Goal: Entertainment & Leisure: Consume media (video, audio)

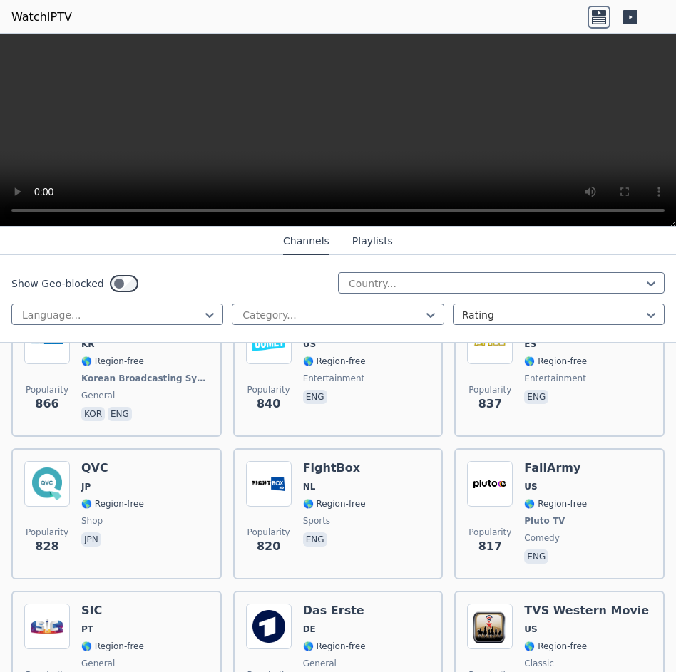
scroll to position [4709, 0]
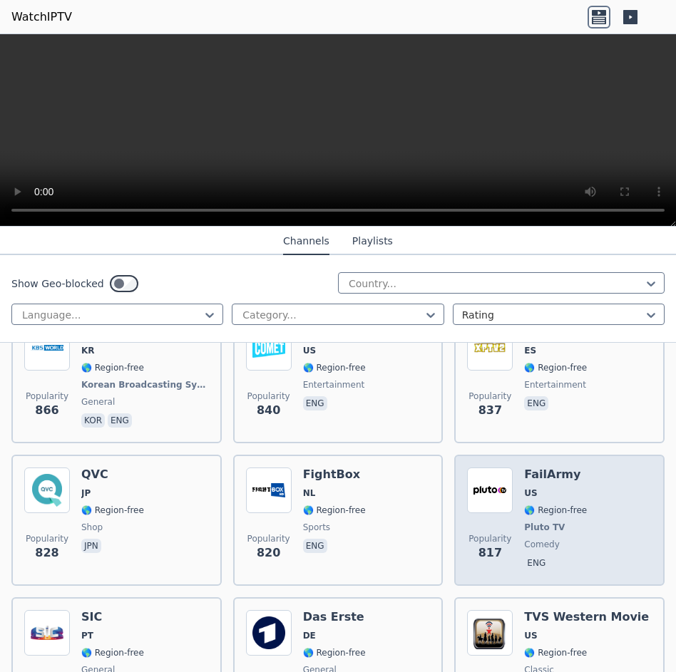
click at [540, 468] on h6 "FailArmy" at bounding box center [555, 475] width 63 height 14
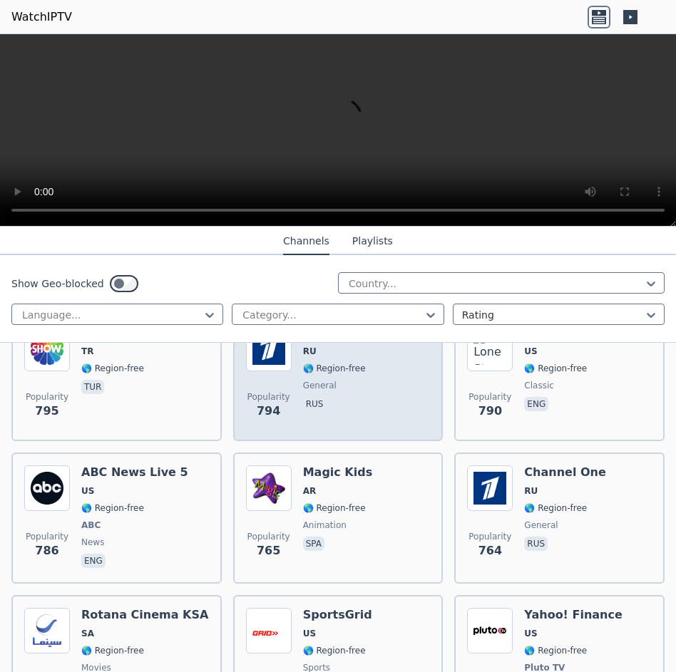
scroll to position [5137, 0]
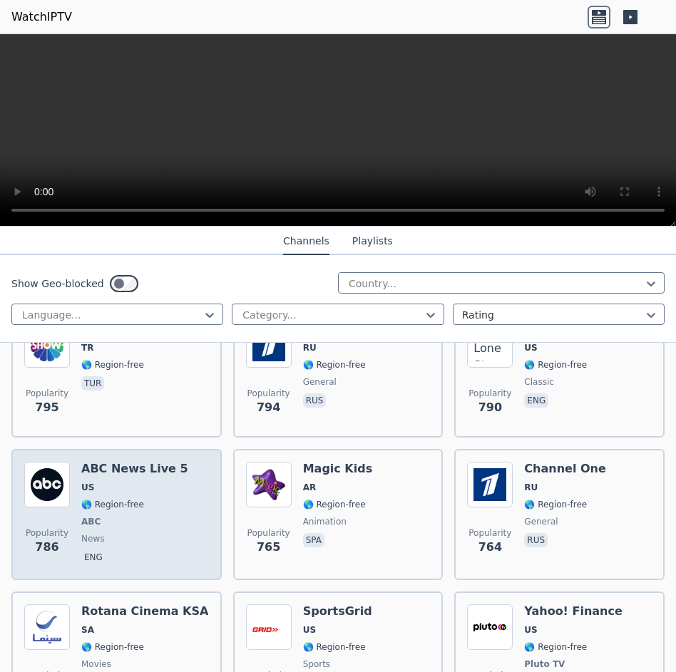
click at [135, 463] on h6 "ABC News Live 5" at bounding box center [134, 469] width 107 height 14
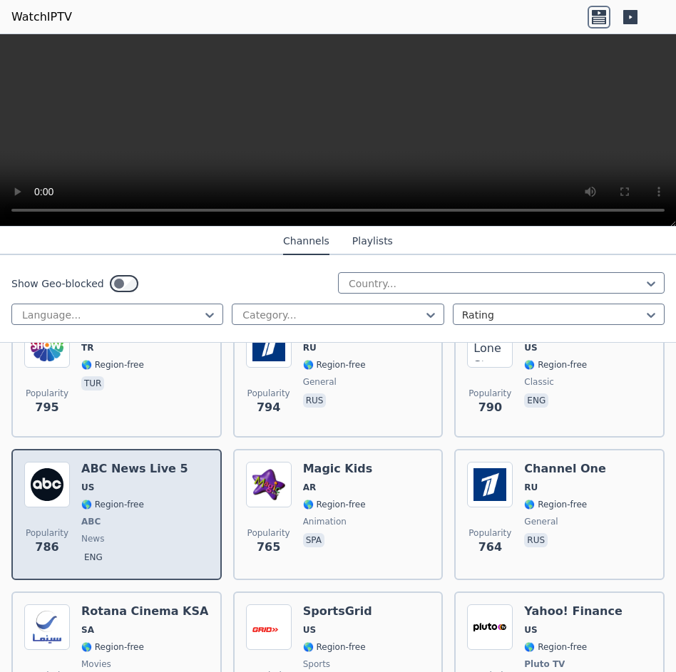
click at [135, 462] on h6 "ABC News Live 5" at bounding box center [134, 469] width 107 height 14
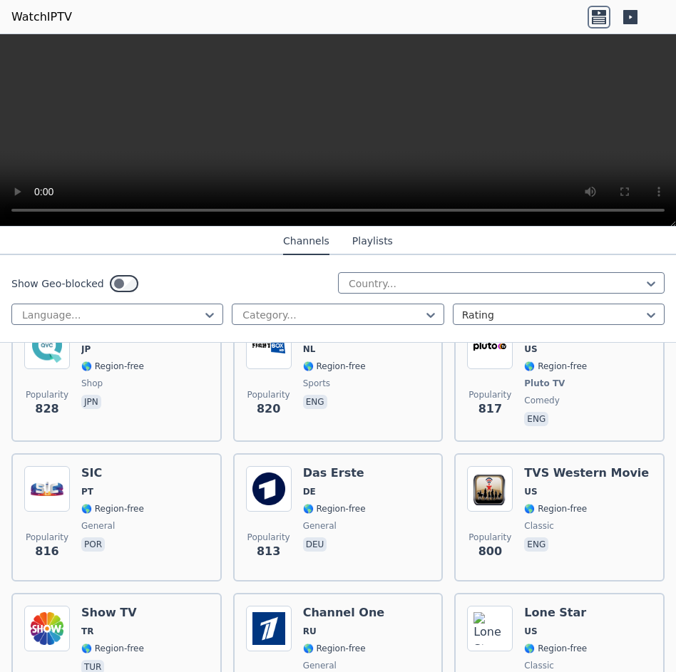
scroll to position [4852, 0]
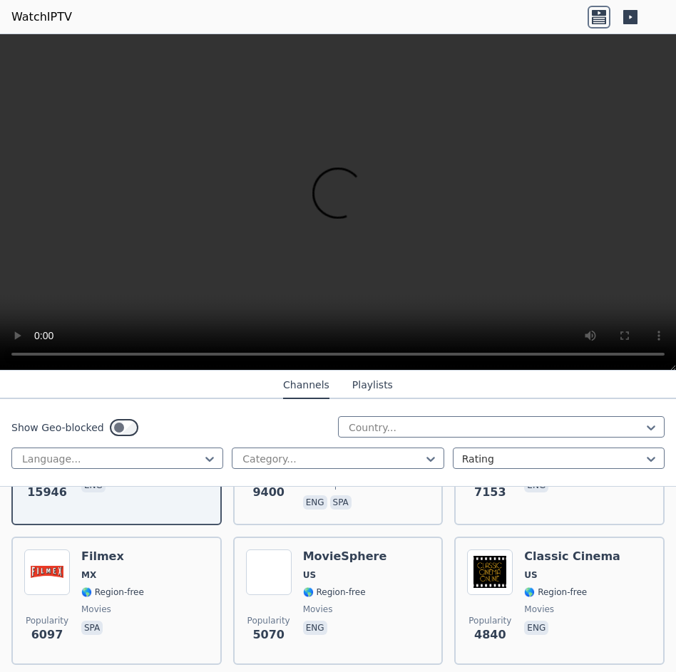
scroll to position [285, 0]
